Goal: Find specific page/section: Find specific page/section

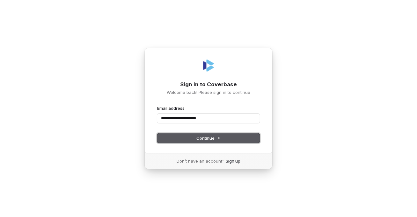
click at [206, 139] on span "Continue" at bounding box center [209, 138] width 24 height 6
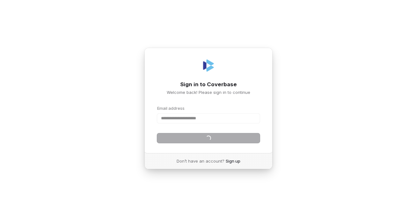
type input "**********"
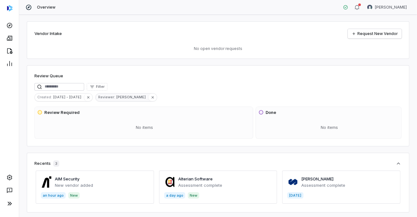
click at [103, 96] on span "Reviewer :" at bounding box center [106, 97] width 21 height 6
click at [208, 93] on div "Created : [DATE] - [DATE] Reviewer : [PERSON_NAME]" at bounding box center [217, 97] width 367 height 8
click at [10, 38] on icon at bounding box center [9, 38] width 6 height 6
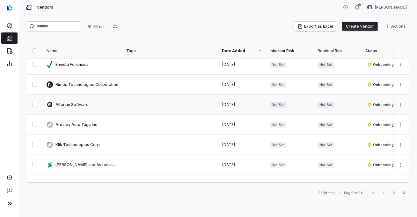
scroll to position [223, 0]
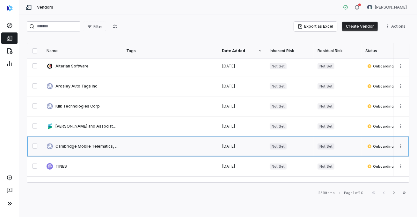
click at [91, 143] on link at bounding box center [83, 147] width 80 height 20
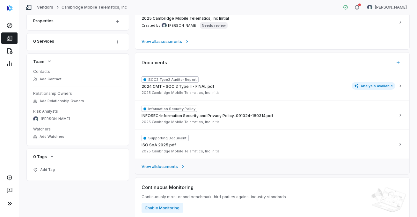
scroll to position [181, 0]
